Goal: Information Seeking & Learning: Learn about a topic

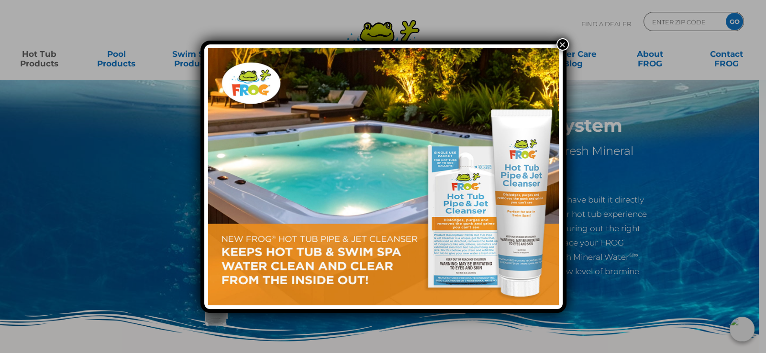
click at [559, 42] on button "×" at bounding box center [562, 44] width 12 height 12
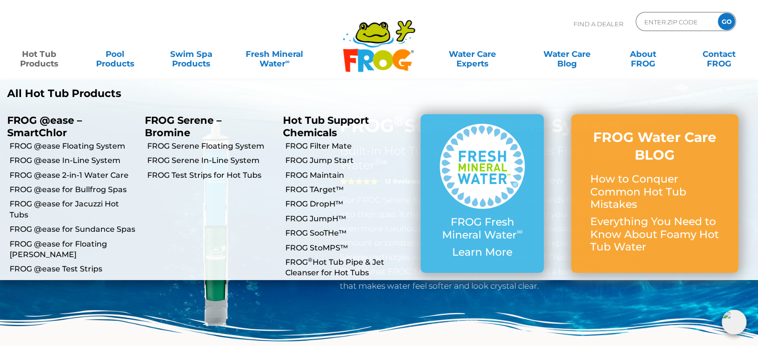
click at [48, 58] on link "Hot Tub Products" at bounding box center [39, 53] width 59 height 19
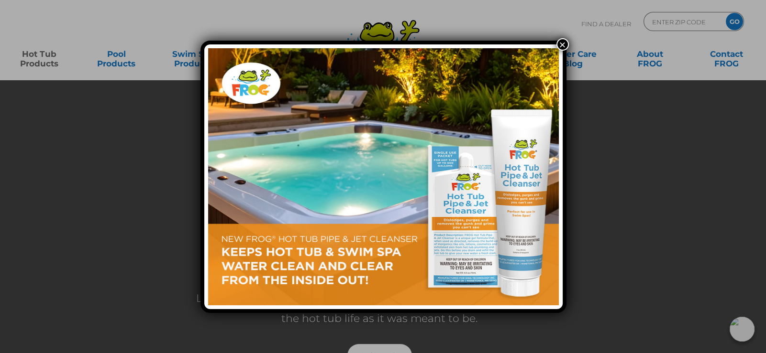
click at [559, 41] on button "×" at bounding box center [562, 44] width 12 height 12
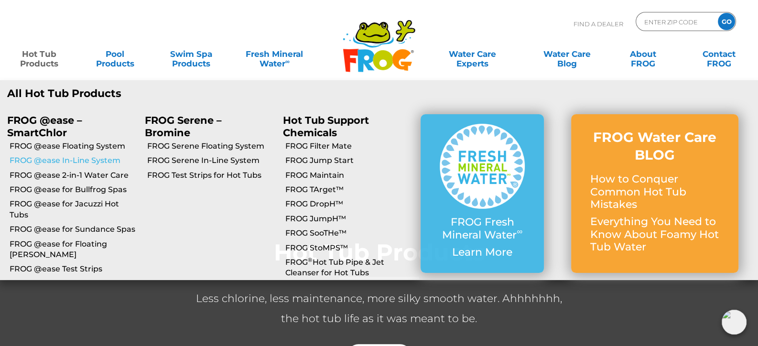
click at [81, 160] on link "FROG @ease In-Line System" at bounding box center [74, 160] width 128 height 11
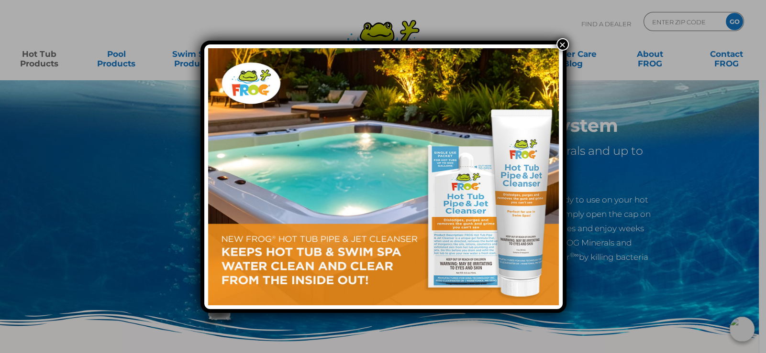
click at [560, 44] on button "×" at bounding box center [562, 44] width 12 height 12
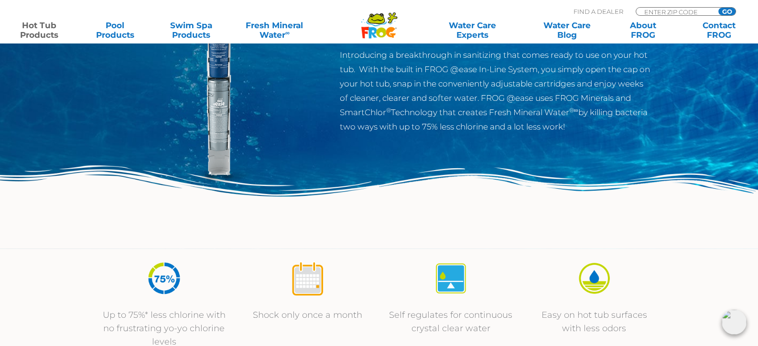
scroll to position [143, 0]
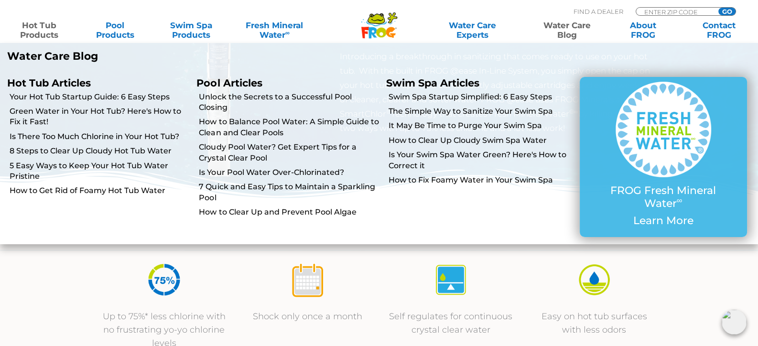
click at [571, 26] on link "Water Care Blog" at bounding box center [566, 30] width 59 height 19
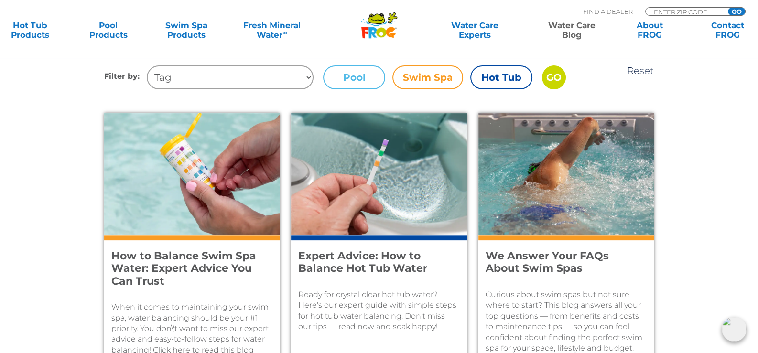
scroll to position [238, 0]
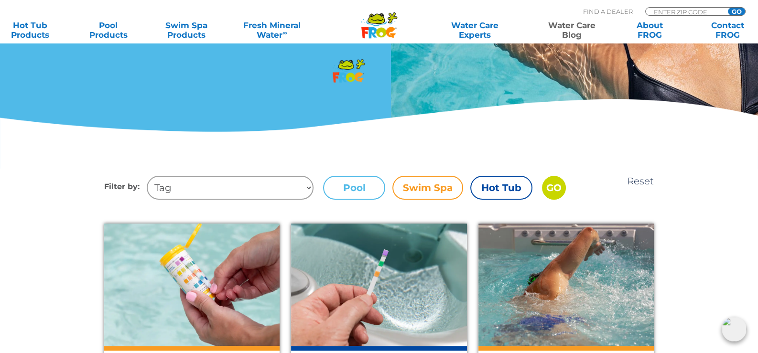
click at [196, 187] on select "Tag Maintain Cloudy Water Hot Tub Startup Foam Easy Steps Fun Facts Hot Tub Gre…" at bounding box center [230, 188] width 167 height 24
click at [495, 182] on label "Hot Tub" at bounding box center [502, 188] width 62 height 24
click at [0, 0] on input "Hot Tub" at bounding box center [0, 0] width 0 height 0
click at [550, 186] on input "GO" at bounding box center [554, 188] width 24 height 24
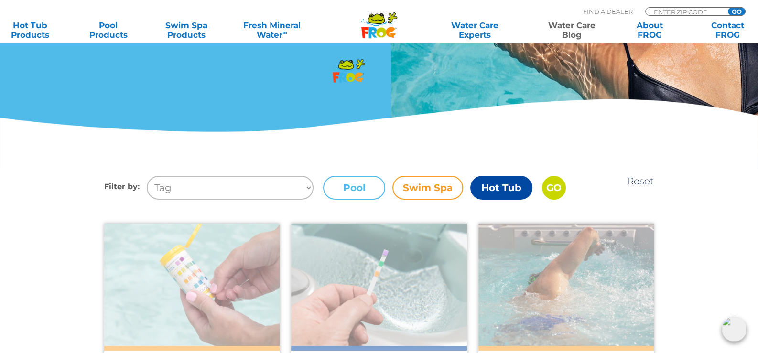
click at [222, 184] on select "Tag Maintain Cloudy Water Hot Tub Startup Foam Easy Steps Fun Facts Hot Tub Gre…" at bounding box center [230, 188] width 167 height 24
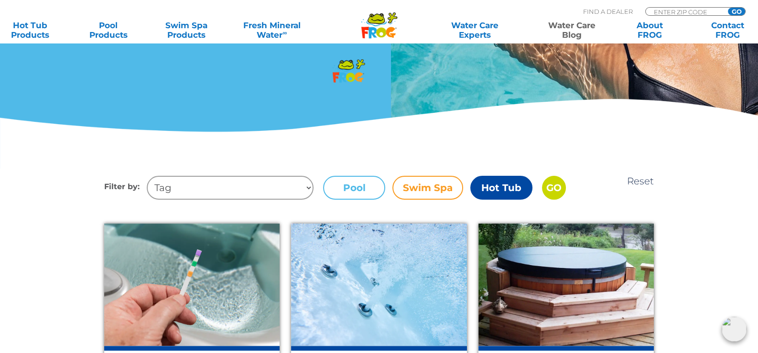
click at [222, 184] on select "Tag Maintain Cloudy Water Hot Tub Startup Foam Easy Steps Fun Facts Hot Tub Gre…" at bounding box center [230, 188] width 167 height 24
click at [222, 185] on select "Tag Maintain Cloudy Water Hot Tub Startup Foam Easy Steps Fun Facts Hot Tub Gre…" at bounding box center [230, 188] width 167 height 24
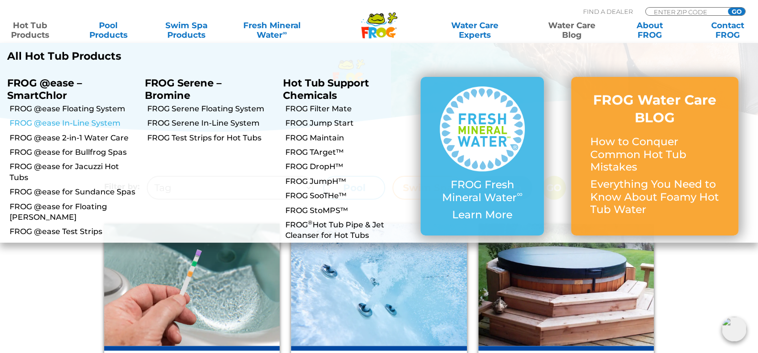
click at [96, 120] on link "FROG @ease In-Line System" at bounding box center [74, 123] width 128 height 11
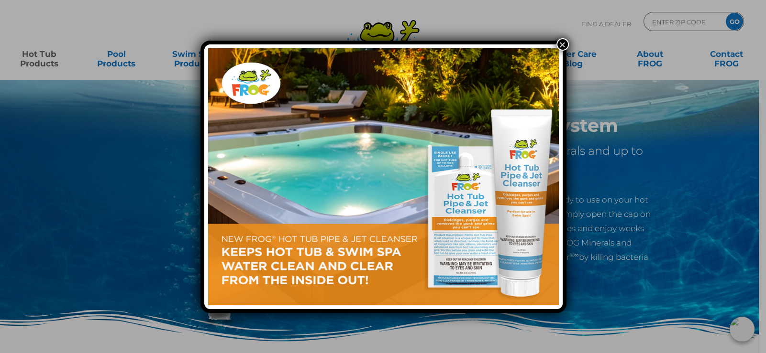
click at [563, 44] on button "×" at bounding box center [562, 44] width 12 height 12
